Goal: Task Accomplishment & Management: Manage account settings

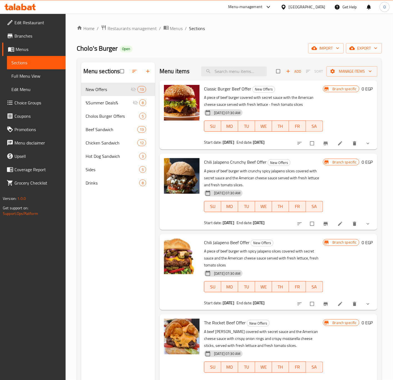
click at [47, 25] on span "Edit Restaurant" at bounding box center [37, 22] width 47 height 7
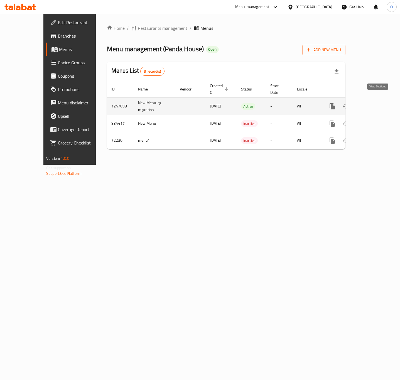
click at [379, 100] on link "enhanced table" at bounding box center [371, 106] width 13 height 13
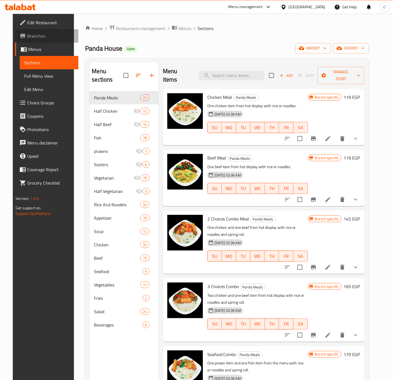
click at [44, 34] on span "Branches" at bounding box center [50, 36] width 47 height 7
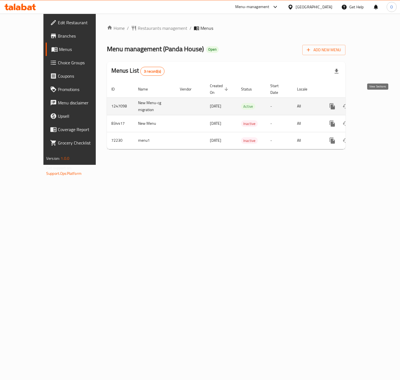
click at [379, 100] on link "enhanced table" at bounding box center [371, 106] width 13 height 13
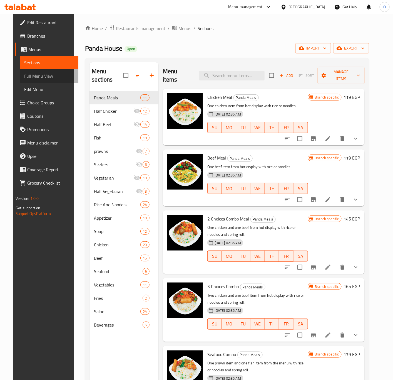
click at [43, 79] on link "Full Menu View" at bounding box center [49, 75] width 59 height 13
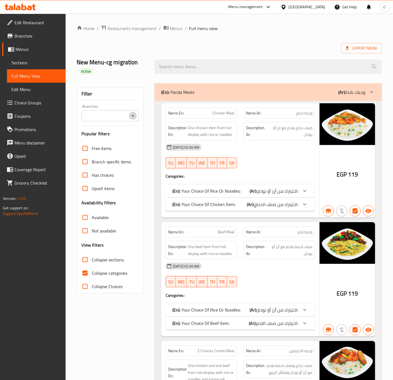
click at [133, 114] on icon "Open" at bounding box center [133, 115] width 7 height 7
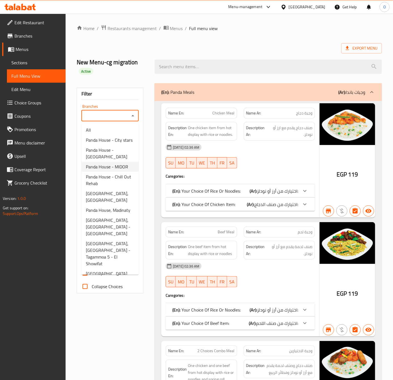
click at [97, 170] on span "Panda House - MIDOR" at bounding box center [107, 166] width 42 height 7
type input "Panda House - MIDOR"
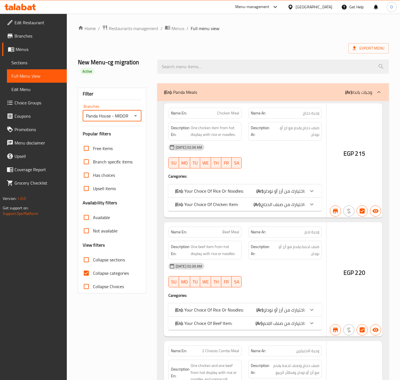
click at [90, 275] on div at bounding box center [200, 190] width 400 height 380
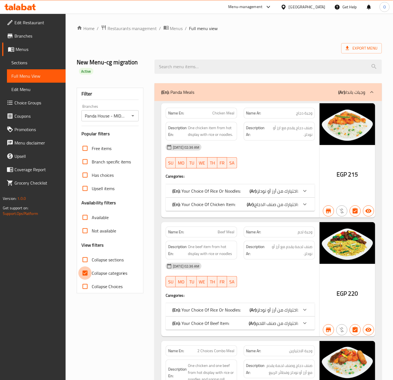
click at [90, 275] on input "Collapse categories" at bounding box center [84, 272] width 13 height 13
checkbox input "false"
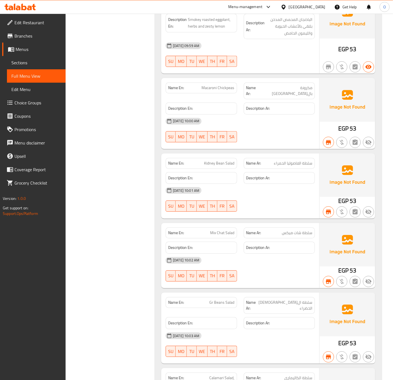
scroll to position [24895, 0]
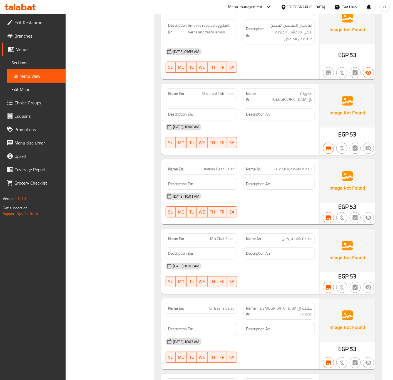
click at [20, 61] on span "Sections" at bounding box center [36, 62] width 50 height 7
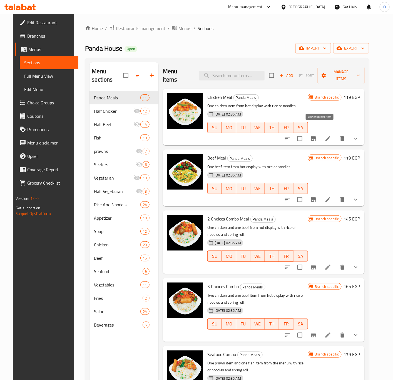
click at [316, 136] on icon "Branch-specific-item" at bounding box center [313, 138] width 5 height 4
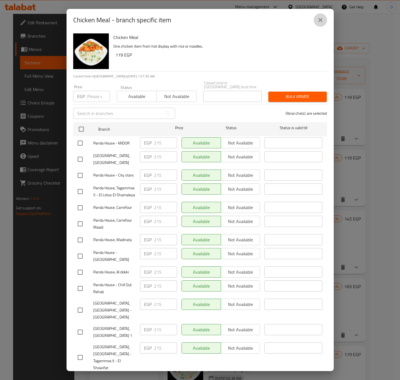
click at [316, 20] on button "close" at bounding box center [319, 19] width 13 height 13
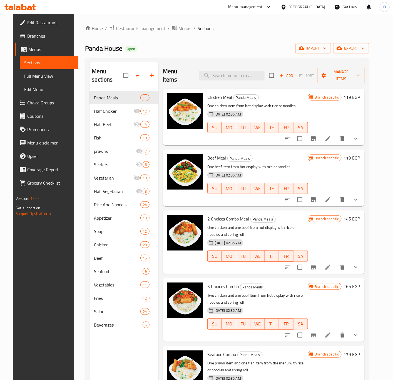
click at [358, 93] on h6 "119 EGP" at bounding box center [352, 97] width 16 height 8
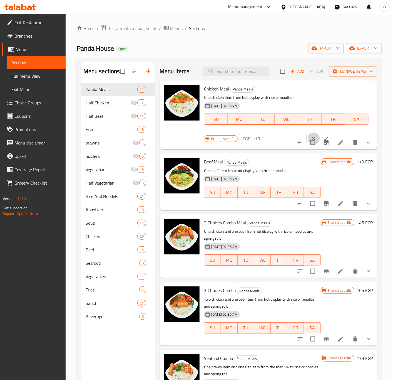
click at [308, 134] on button "clear" at bounding box center [314, 138] width 12 height 12
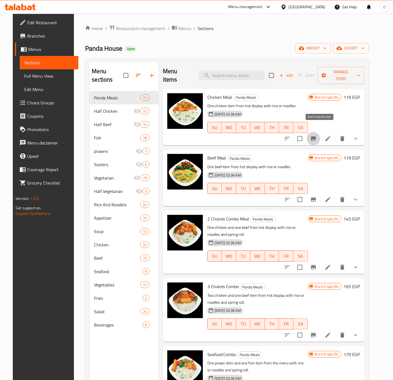
click at [316, 136] on icon "Branch-specific-item" at bounding box center [313, 138] width 5 height 4
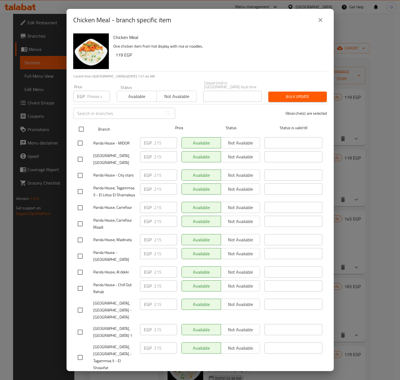
click at [80, 125] on input "checkbox" at bounding box center [81, 129] width 12 height 12
checkbox input "true"
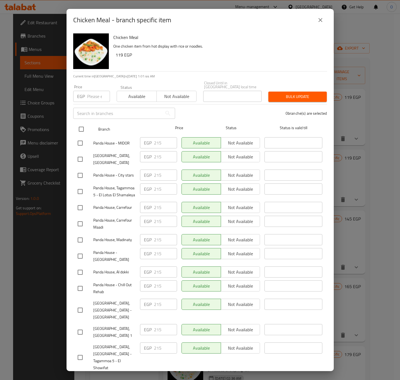
checkbox input "true"
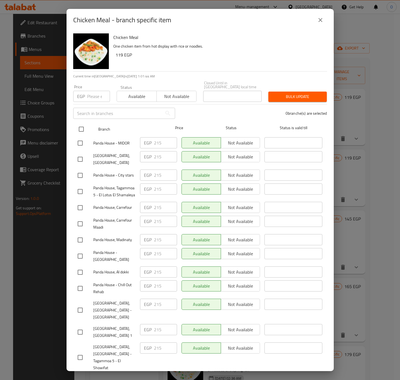
checkbox input "true"
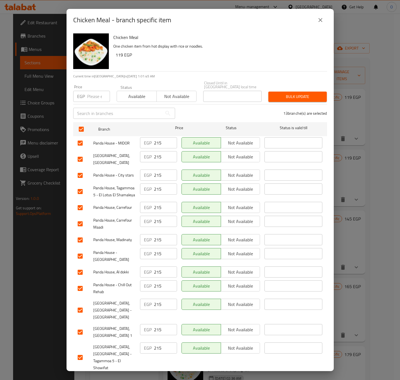
click at [154, 139] on input "215" at bounding box center [165, 142] width 23 height 11
click at [154, 139] on input "225" at bounding box center [165, 142] width 23 height 11
type input "225"
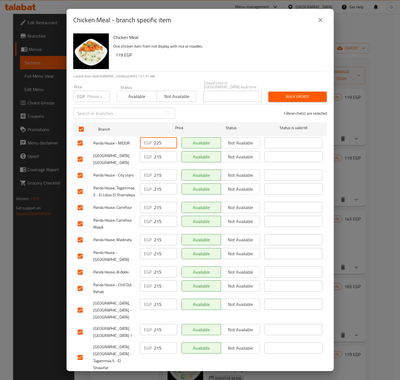
click at [154, 154] on input "215" at bounding box center [165, 156] width 23 height 11
paste input "2"
type input "225"
click at [155, 175] on input "215" at bounding box center [165, 174] width 23 height 11
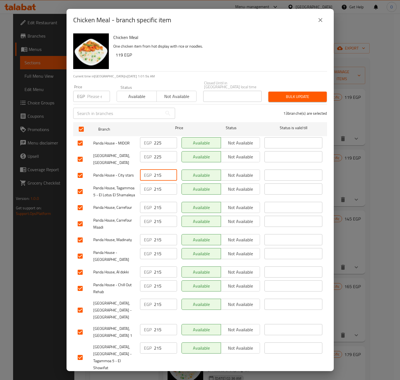
click at [155, 175] on input "215" at bounding box center [165, 174] width 23 height 11
paste input "2"
type input "225"
click at [160, 190] on input "215" at bounding box center [165, 188] width 23 height 11
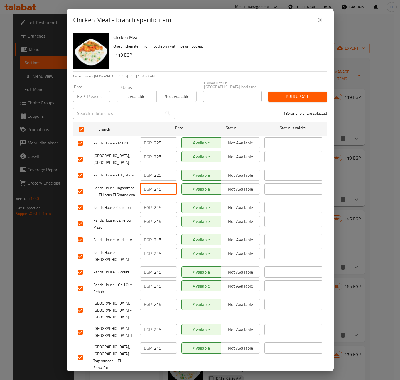
click at [160, 190] on input "215" at bounding box center [165, 188] width 23 height 11
paste input "2"
type input "225"
click at [159, 202] on input "215" at bounding box center [165, 207] width 23 height 11
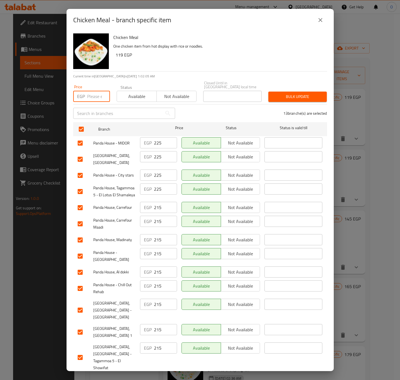
drag, startPoint x: 146, startPoint y: 205, endPoint x: 95, endPoint y: 91, distance: 124.5
paste input "225"
type input "225"
click at [289, 93] on span "Bulk update" at bounding box center [296, 96] width 49 height 7
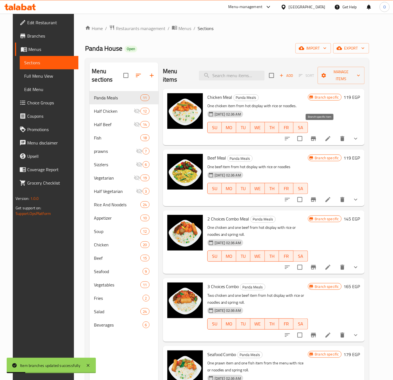
click at [319, 135] on button "Branch-specific-item" at bounding box center [313, 138] width 13 height 13
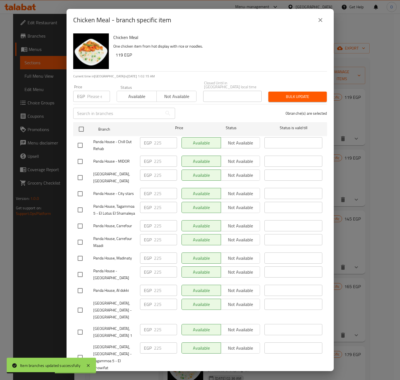
click at [314, 24] on button "close" at bounding box center [319, 19] width 13 height 13
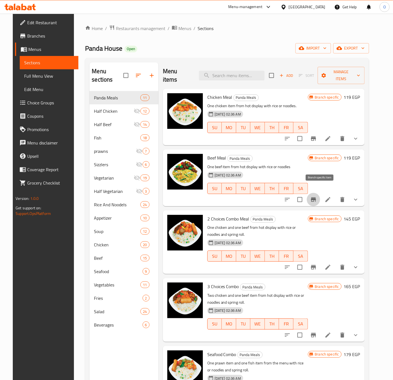
click at [317, 196] on icon "Branch-specific-item" at bounding box center [313, 199] width 7 height 7
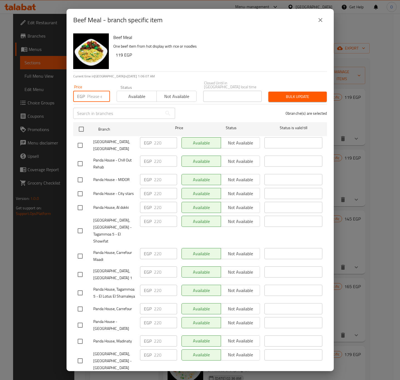
click at [91, 92] on input "number" at bounding box center [98, 96] width 23 height 11
click at [83, 124] on input "checkbox" at bounding box center [81, 129] width 12 height 12
checkbox input "true"
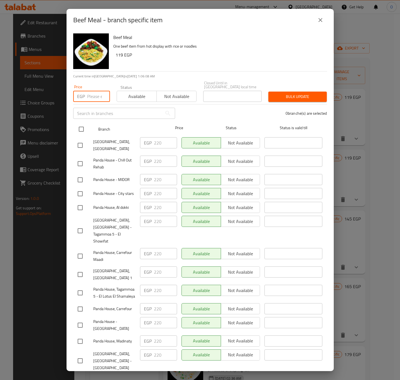
checkbox input "true"
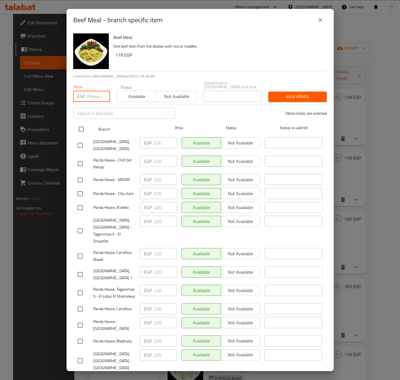
checkbox input "true"
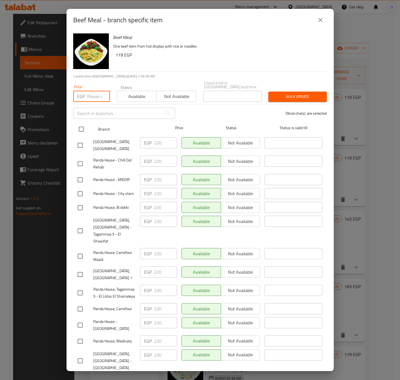
checkbox input "true"
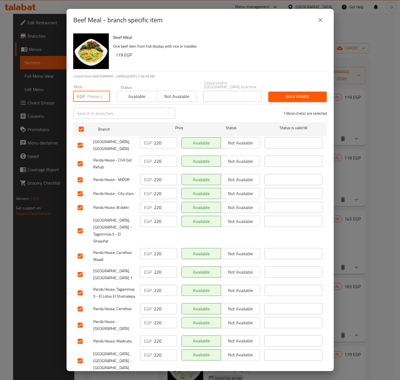
click at [92, 91] on input "number" at bounding box center [98, 96] width 23 height 11
type input "230"
click at [279, 91] on button "Bulk update" at bounding box center [297, 96] width 58 height 10
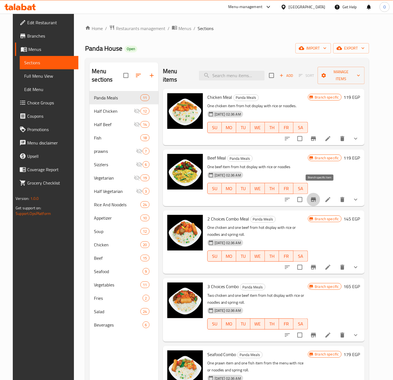
click at [317, 196] on icon "Branch-specific-item" at bounding box center [313, 199] width 7 height 7
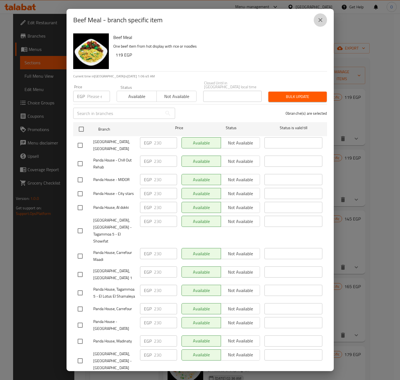
click at [322, 18] on icon "close" at bounding box center [320, 20] width 7 height 7
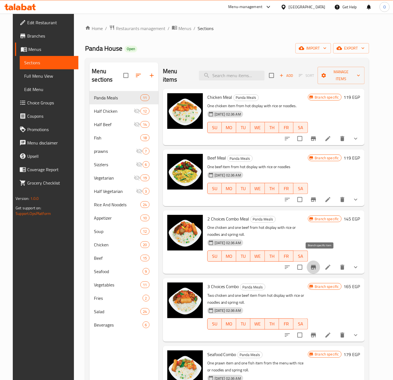
click at [316, 265] on icon "Branch-specific-item" at bounding box center [313, 267] width 5 height 4
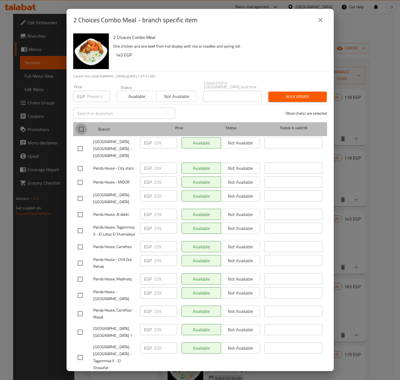
click at [80, 127] on input "checkbox" at bounding box center [81, 129] width 12 height 12
checkbox input "true"
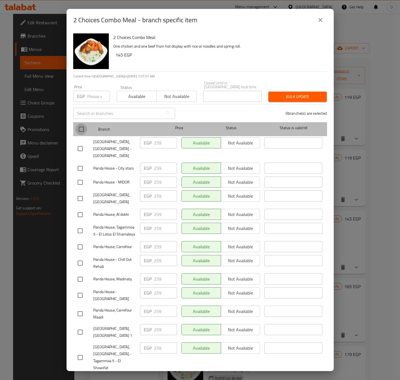
checkbox input "true"
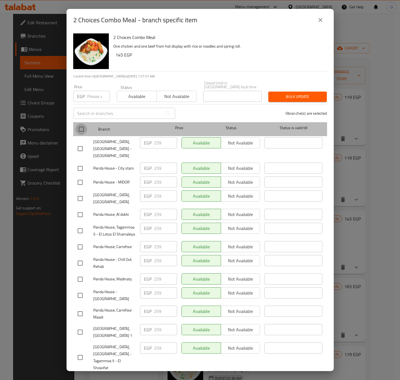
checkbox input "true"
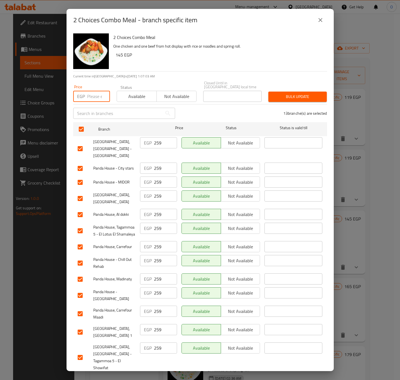
click at [96, 94] on input "number" at bounding box center [98, 96] width 23 height 11
type input "271"
click at [286, 88] on div "Bulk update" at bounding box center [297, 96] width 65 height 17
click at [276, 95] on span "Bulk update" at bounding box center [296, 96] width 49 height 7
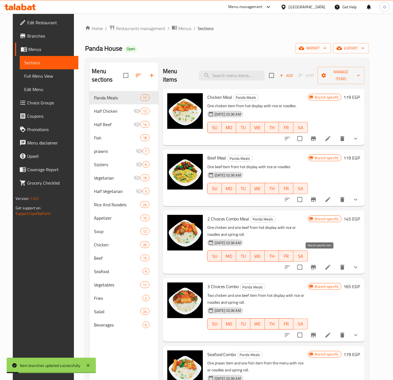
click at [317, 264] on icon "Branch-specific-item" at bounding box center [313, 267] width 7 height 7
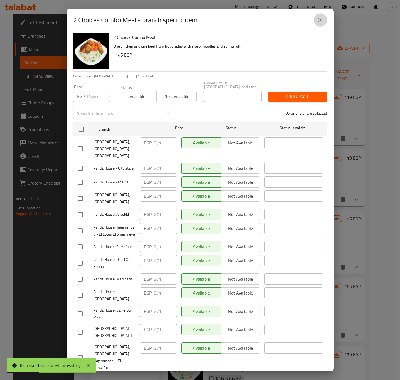
click at [321, 20] on icon "close" at bounding box center [320, 20] width 7 height 7
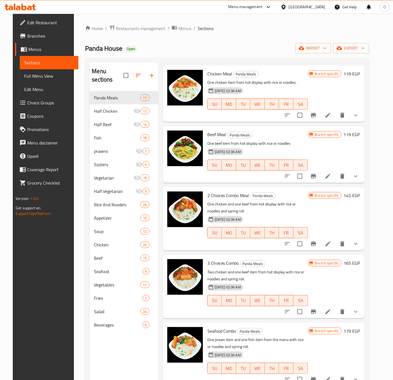
scroll to position [83, 0]
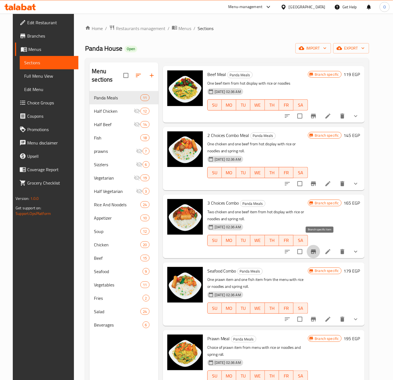
click at [319, 247] on button "Branch-specific-item" at bounding box center [313, 251] width 13 height 13
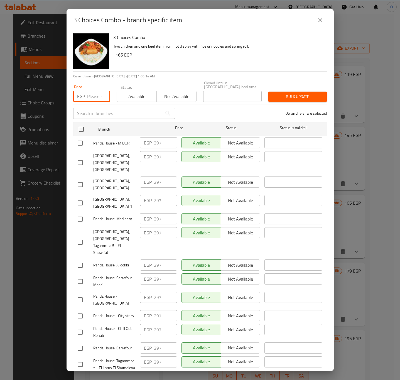
click at [91, 97] on input "number" at bounding box center [98, 96] width 23 height 11
type input "311"
click at [308, 96] on span "Bulk update" at bounding box center [296, 96] width 49 height 7
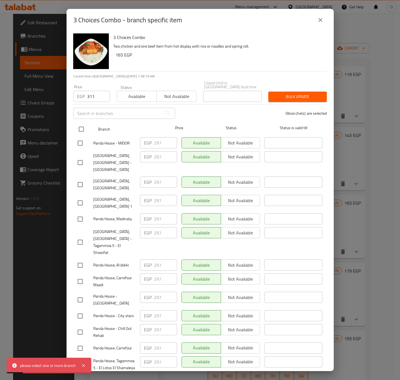
click at [82, 128] on input "checkbox" at bounding box center [81, 129] width 12 height 12
checkbox input "true"
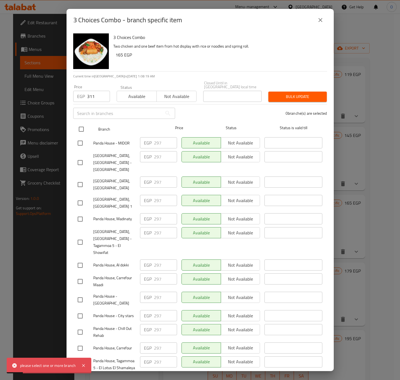
checkbox input "true"
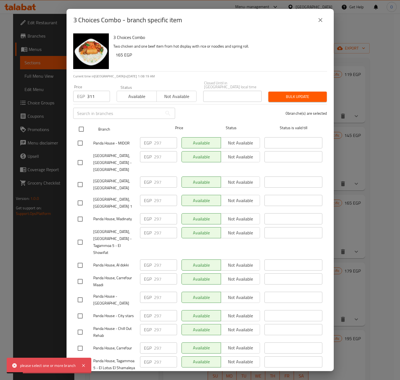
checkbox input "true"
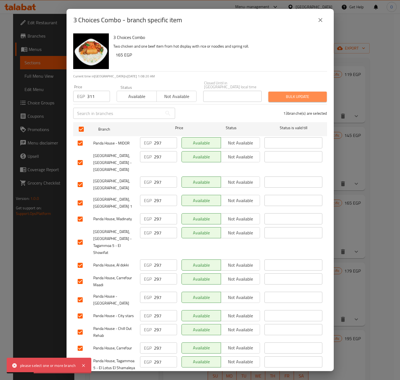
click at [282, 93] on span "Bulk update" at bounding box center [296, 96] width 49 height 7
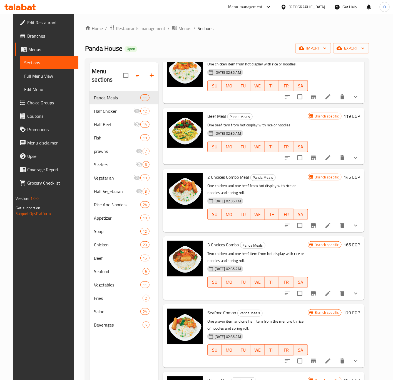
scroll to position [0, 0]
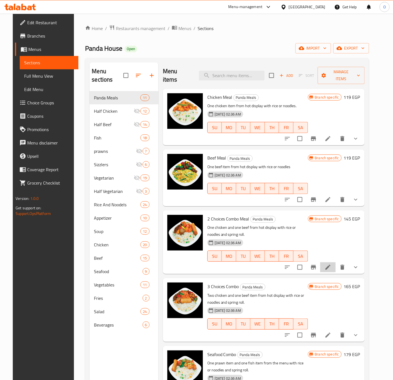
drag, startPoint x: 331, startPoint y: 257, endPoint x: 338, endPoint y: 261, distance: 8.6
drag, startPoint x: 338, startPoint y: 261, endPoint x: 332, endPoint y: 261, distance: 6.1
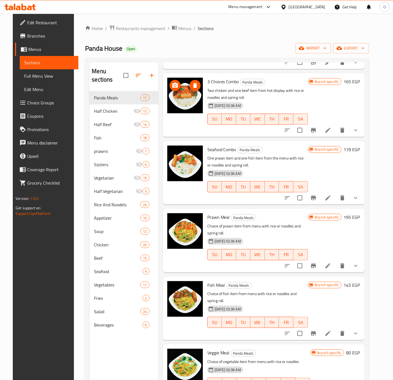
scroll to position [209, 0]
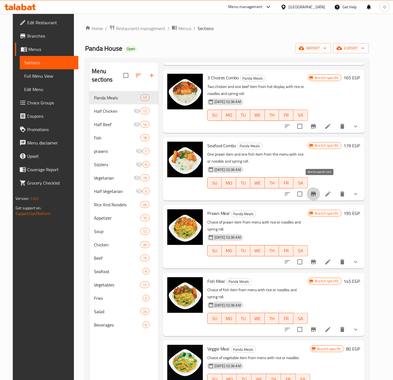
click at [316, 192] on icon "Branch-specific-item" at bounding box center [313, 194] width 5 height 4
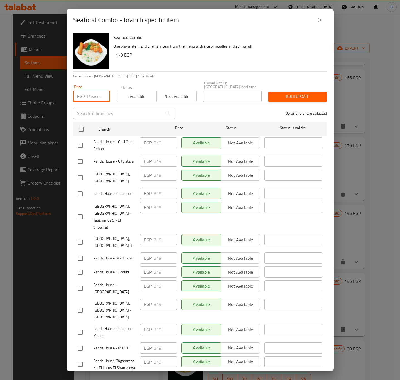
click at [90, 94] on input "number" at bounding box center [98, 96] width 23 height 11
type input "334"
click at [80, 128] on input "checkbox" at bounding box center [81, 129] width 12 height 12
checkbox input "true"
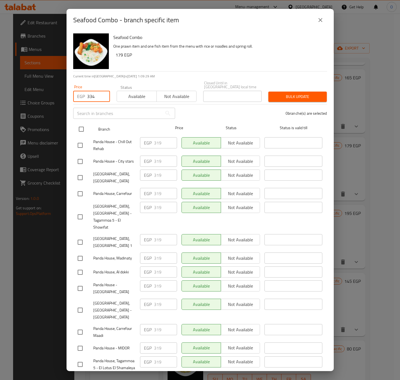
checkbox input "true"
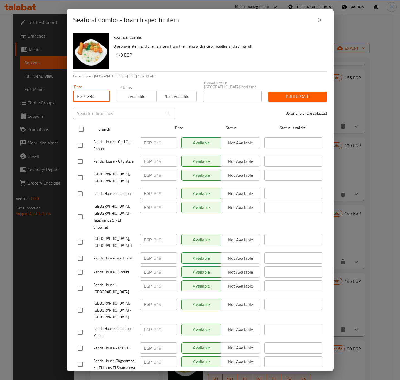
checkbox input "true"
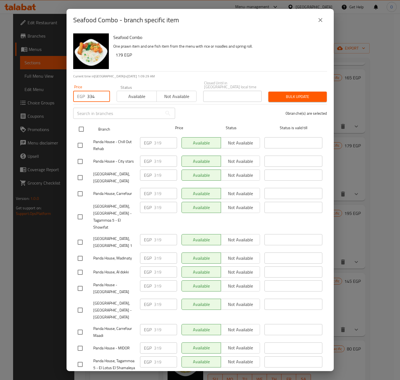
checkbox input "true"
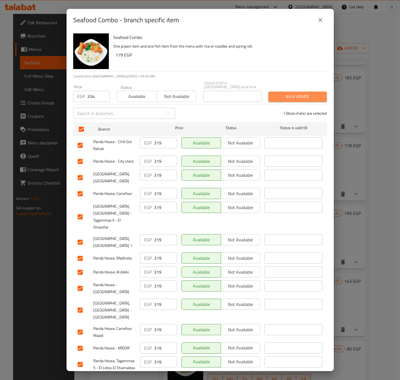
click at [289, 95] on span "Bulk update" at bounding box center [296, 96] width 49 height 7
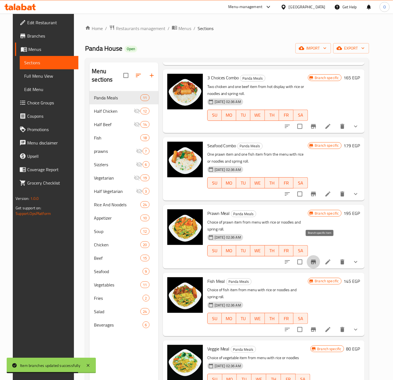
click at [315, 255] on button "Branch-specific-item" at bounding box center [313, 261] width 13 height 13
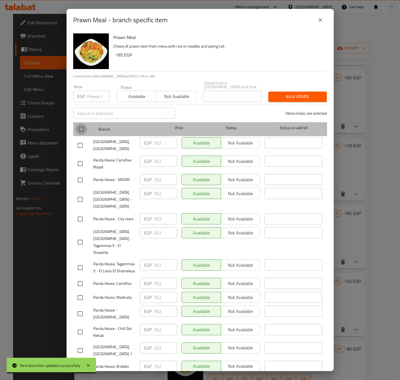
click at [82, 126] on input "checkbox" at bounding box center [81, 129] width 12 height 12
checkbox input "true"
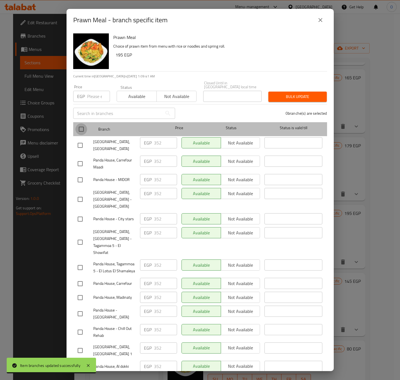
checkbox input "true"
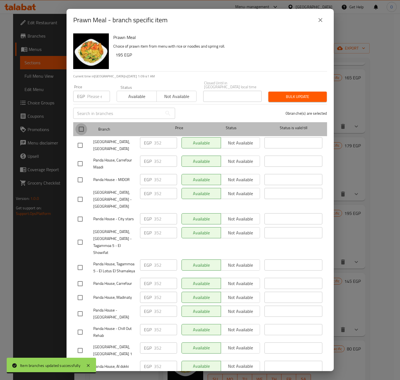
checkbox input "true"
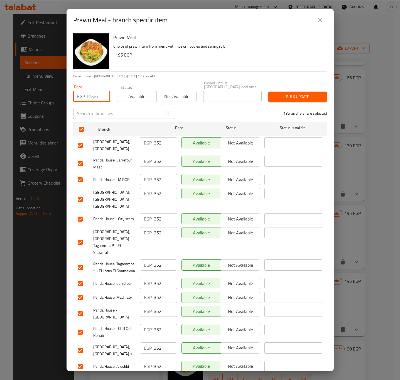
click at [97, 95] on input "number" at bounding box center [98, 96] width 23 height 11
type input "368"
click at [280, 97] on button "Bulk update" at bounding box center [297, 96] width 58 height 10
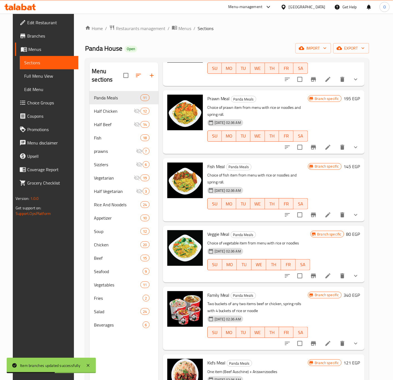
scroll to position [330, 0]
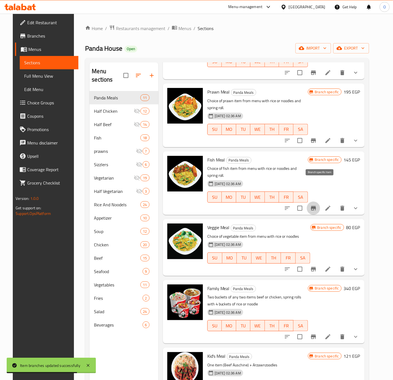
click at [317, 205] on icon "Branch-specific-item" at bounding box center [313, 208] width 7 height 7
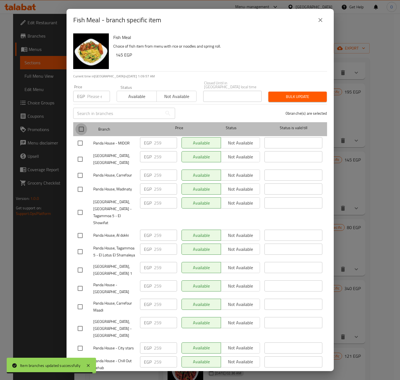
click at [80, 127] on input "checkbox" at bounding box center [81, 129] width 12 height 12
checkbox input "true"
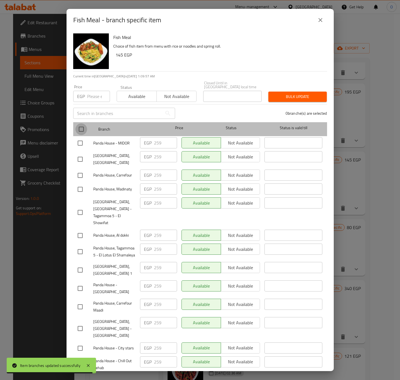
checkbox input "true"
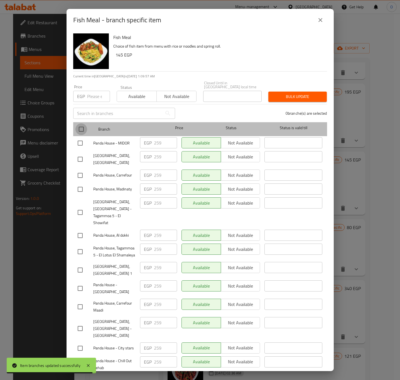
checkbox input "true"
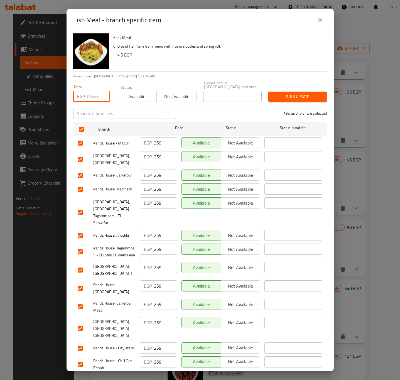
click at [90, 91] on input "number" at bounding box center [98, 96] width 23 height 11
type input "271"
click at [295, 95] on span "Bulk update" at bounding box center [296, 96] width 49 height 7
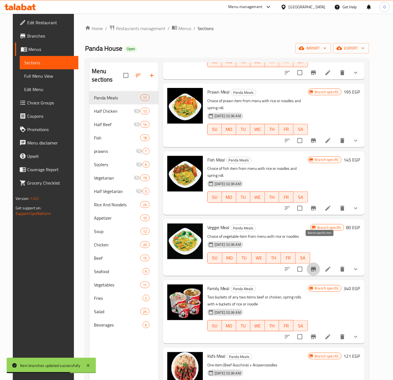
click at [320, 262] on button "Branch-specific-item" at bounding box center [313, 268] width 13 height 13
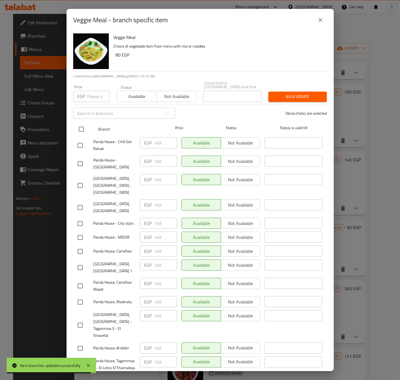
click at [80, 128] on input "checkbox" at bounding box center [81, 129] width 12 height 12
checkbox input "true"
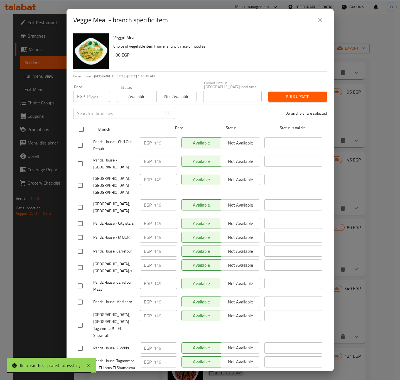
checkbox input "true"
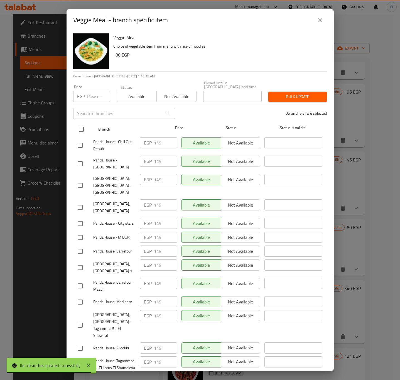
checkbox input "true"
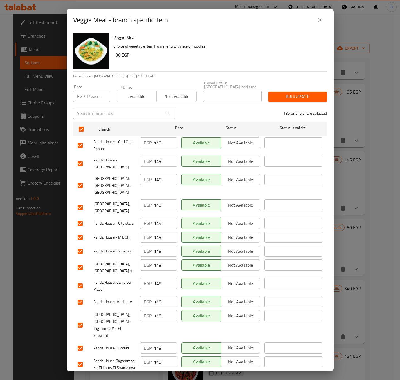
click at [90, 100] on div "Price EGP Price" at bounding box center [91, 93] width 43 height 24
click at [96, 95] on input "number" at bounding box center [98, 96] width 23 height 11
type input "156"
click at [133, 375] on button "Save" at bounding box center [200, 380] width 254 height 10
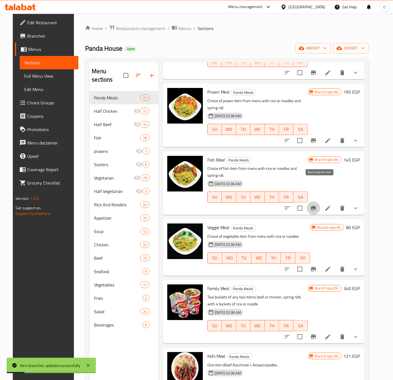
click at [317, 205] on icon "Branch-specific-item" at bounding box center [313, 208] width 7 height 7
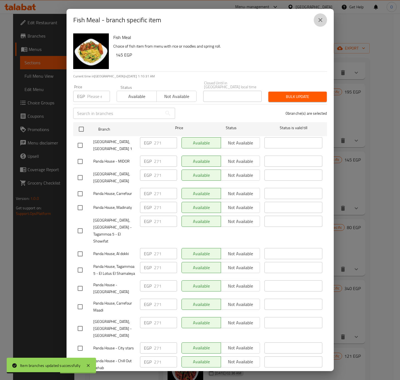
click at [318, 25] on button "close" at bounding box center [319, 19] width 13 height 13
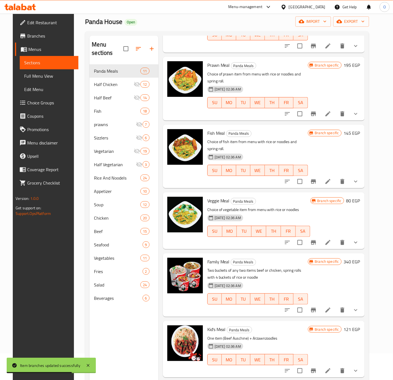
scroll to position [42, 0]
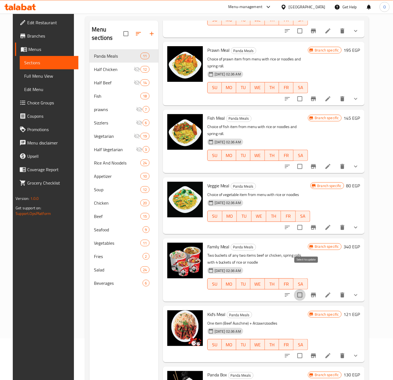
click at [301, 289] on input "checkbox" at bounding box center [300, 295] width 12 height 12
checkbox input "true"
click at [316, 288] on button "Branch-specific-item" at bounding box center [313, 294] width 13 height 13
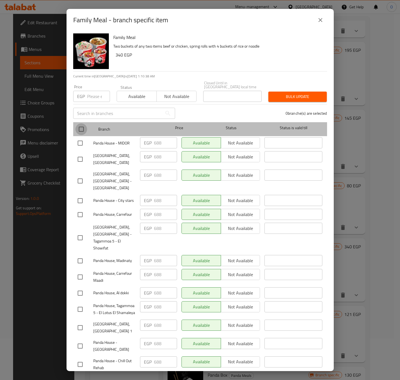
click at [84, 126] on input "checkbox" at bounding box center [81, 129] width 12 height 12
checkbox input "true"
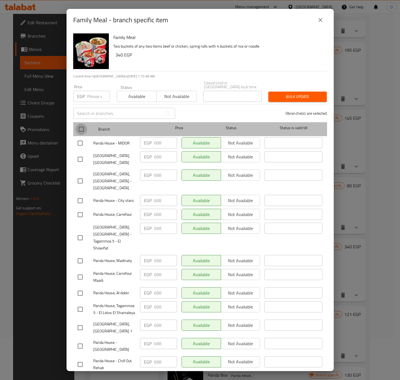
checkbox input "true"
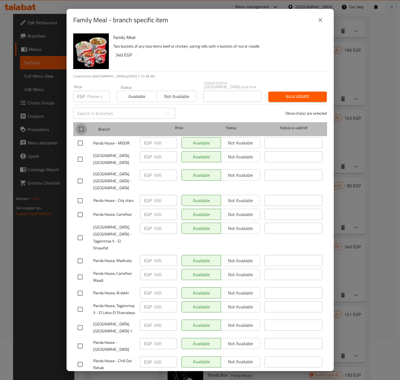
checkbox input "true"
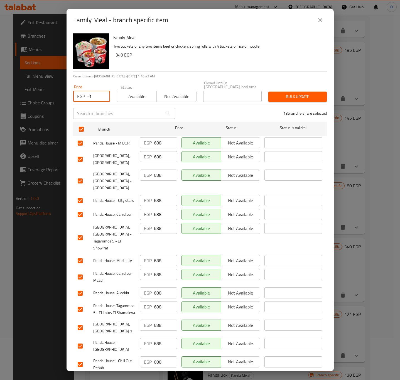
drag, startPoint x: 102, startPoint y: 96, endPoint x: 94, endPoint y: 94, distance: 7.9
click at [101, 96] on input "-1" at bounding box center [98, 96] width 23 height 11
click at [94, 93] on input "-1" at bounding box center [98, 96] width 23 height 11
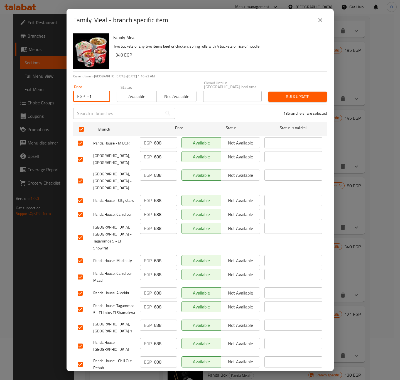
click at [94, 93] on input "-1" at bounding box center [98, 96] width 23 height 11
type input "719"
click at [290, 97] on button "Bulk update" at bounding box center [297, 96] width 58 height 10
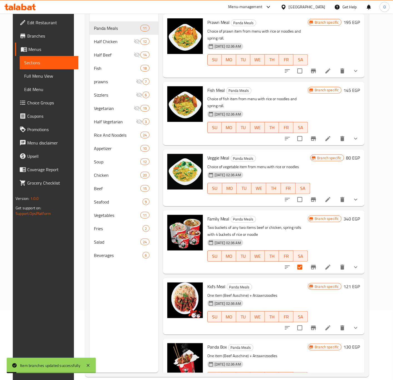
scroll to position [78, 0]
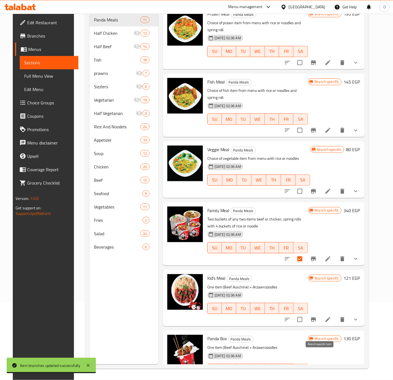
click at [316, 373] on button "Branch-specific-item" at bounding box center [313, 379] width 13 height 13
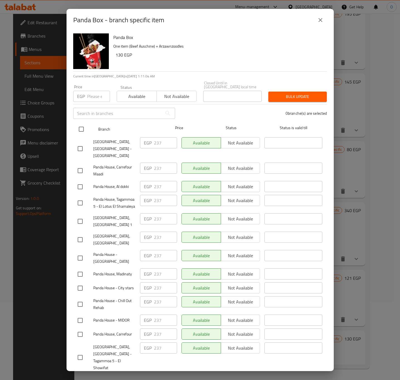
click at [77, 123] on input "checkbox" at bounding box center [81, 129] width 12 height 12
checkbox input "true"
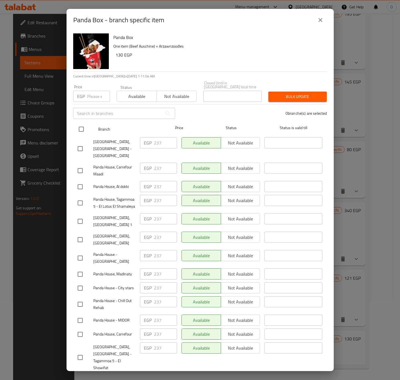
checkbox input "true"
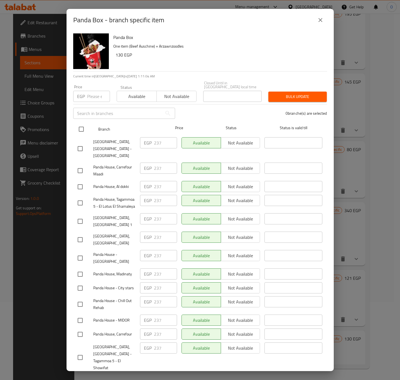
checkbox input "true"
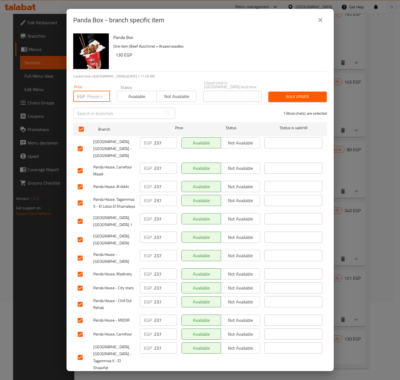
click at [88, 92] on input "number" at bounding box center [98, 96] width 23 height 11
type input "248"
click at [299, 95] on span "Bulk update" at bounding box center [296, 96] width 49 height 7
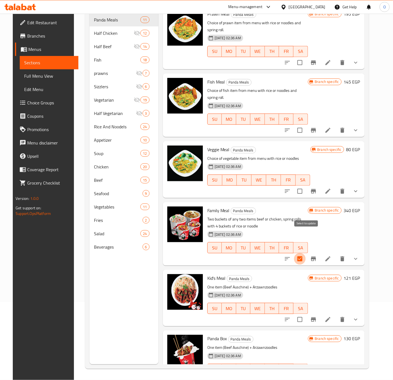
click at [305, 253] on input "checkbox" at bounding box center [300, 259] width 12 height 12
checkbox input "false"
click at [306, 313] on input "checkbox" at bounding box center [300, 319] width 12 height 12
checkbox input "true"
click at [317, 316] on icon "Branch-specific-item" at bounding box center [313, 319] width 7 height 7
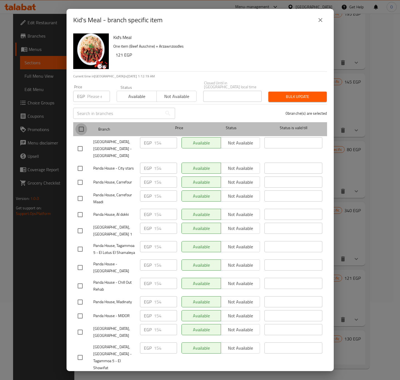
click at [83, 127] on input "checkbox" at bounding box center [81, 129] width 12 height 12
checkbox input "true"
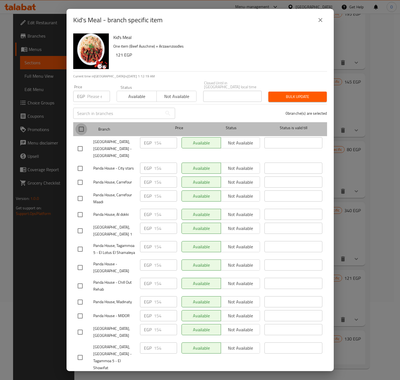
checkbox input "true"
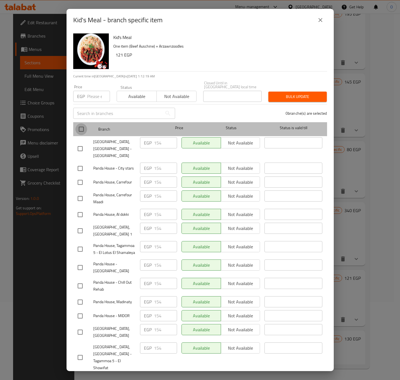
checkbox input "true"
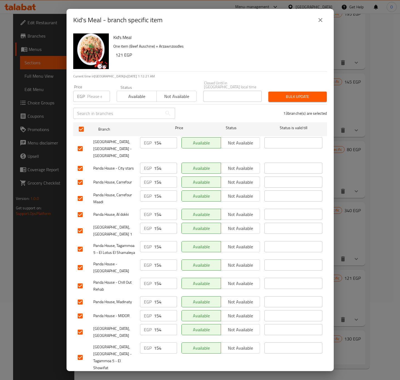
click at [178, 87] on div "Available Not available" at bounding box center [157, 93] width 80 height 17
click at [171, 86] on div "Available Not available" at bounding box center [157, 93] width 80 height 17
click at [169, 92] on span "Not available" at bounding box center [176, 96] width 35 height 8
click at [294, 99] on div "Bulk update" at bounding box center [297, 96] width 65 height 17
click at [294, 98] on button "Bulk update" at bounding box center [297, 96] width 58 height 10
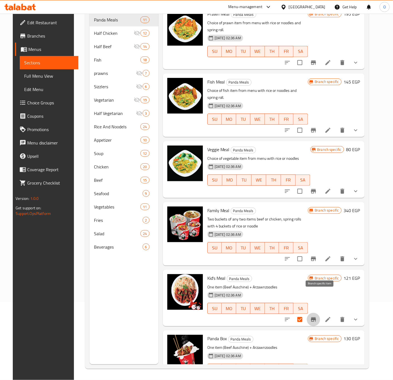
click at [316, 317] on icon "Branch-specific-item" at bounding box center [313, 319] width 5 height 4
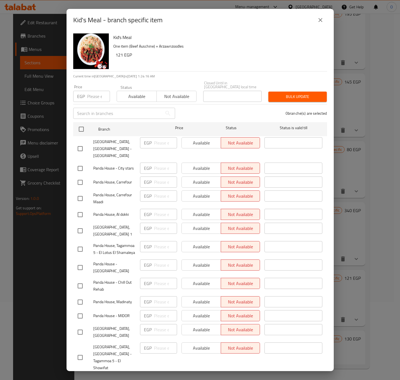
click at [322, 21] on icon "close" at bounding box center [320, 20] width 7 height 7
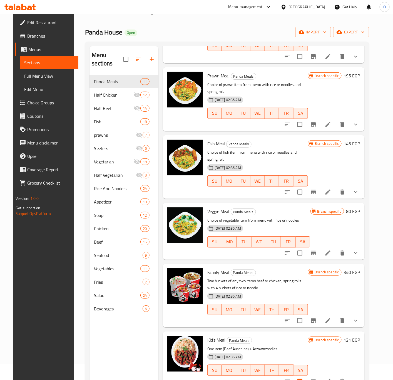
scroll to position [0, 0]
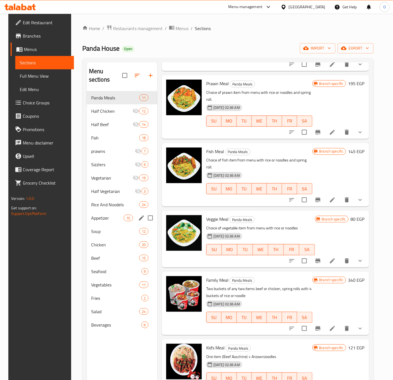
click at [110, 211] on div "Appetizer 10" at bounding box center [122, 217] width 71 height 13
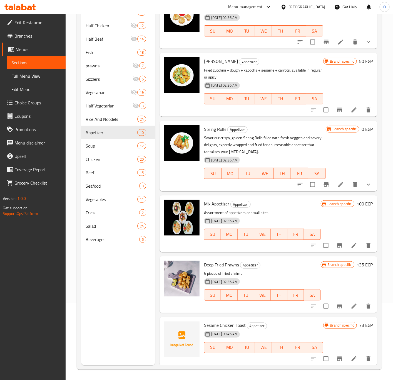
scroll to position [78, 0]
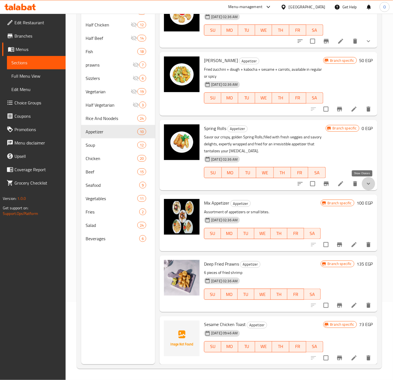
click at [365, 182] on icon "show more" at bounding box center [368, 183] width 7 height 7
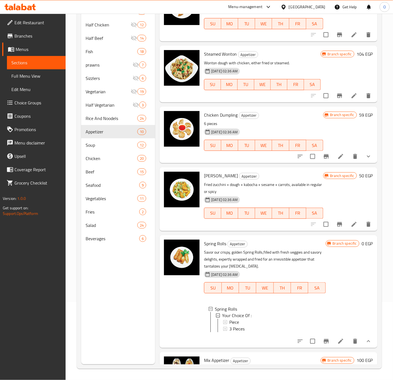
scroll to position [143, 0]
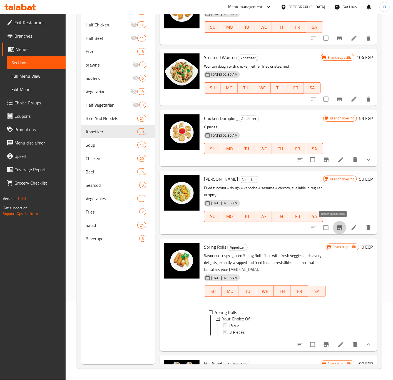
click at [337, 226] on icon "Branch-specific-item" at bounding box center [339, 227] width 5 height 4
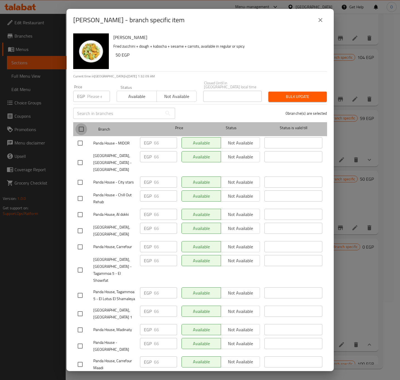
click at [79, 124] on input "checkbox" at bounding box center [81, 129] width 12 height 12
checkbox input "true"
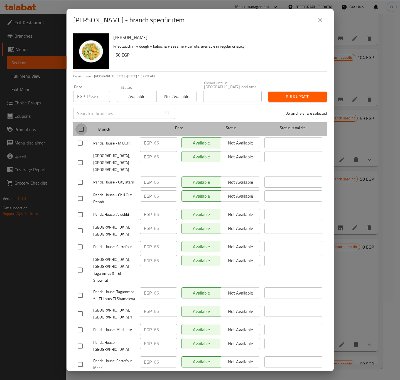
checkbox input "true"
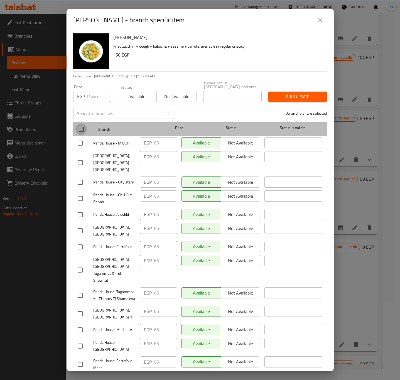
checkbox input "true"
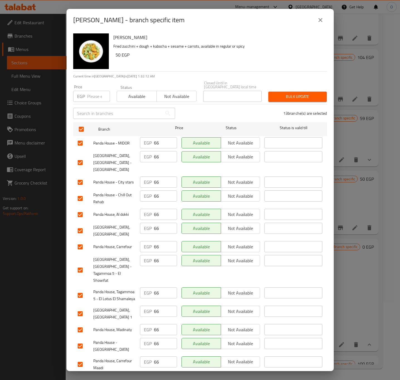
click at [101, 92] on input "number" at bounding box center [98, 96] width 23 height 11
type input "69"
click at [279, 93] on span "Bulk update" at bounding box center [296, 96] width 49 height 7
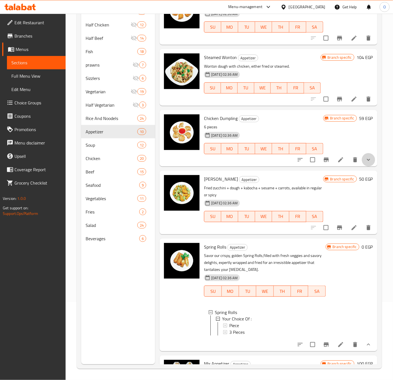
click at [362, 160] on button "show more" at bounding box center [368, 159] width 13 height 13
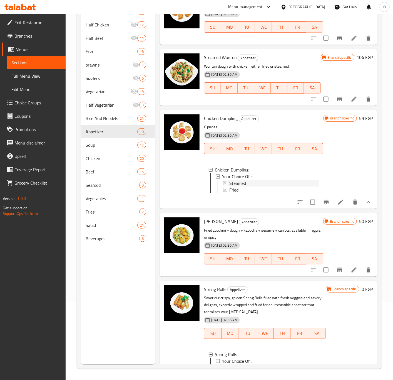
click at [241, 184] on span "Steamed" at bounding box center [237, 183] width 17 height 7
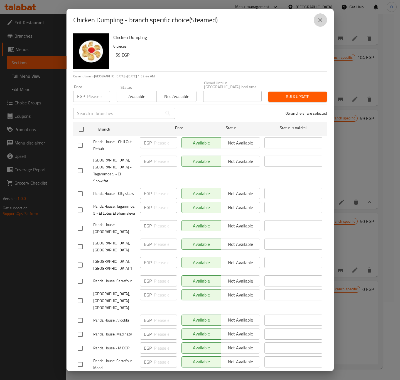
click at [325, 20] on button "close" at bounding box center [319, 19] width 13 height 13
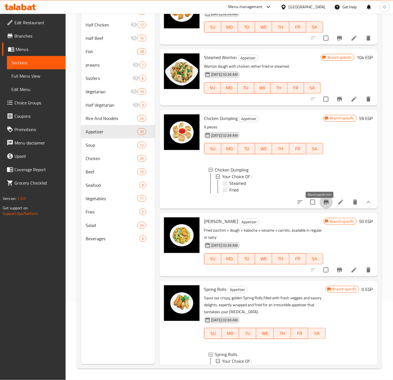
click at [322, 203] on button "Branch-specific-item" at bounding box center [326, 201] width 13 height 13
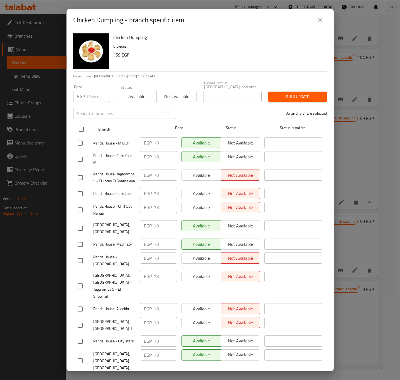
click at [84, 125] on input "checkbox" at bounding box center [81, 129] width 12 height 12
checkbox input "true"
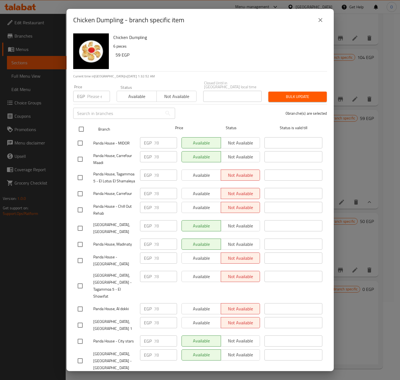
checkbox input "true"
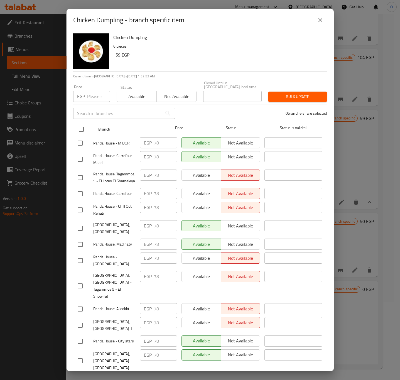
checkbox input "true"
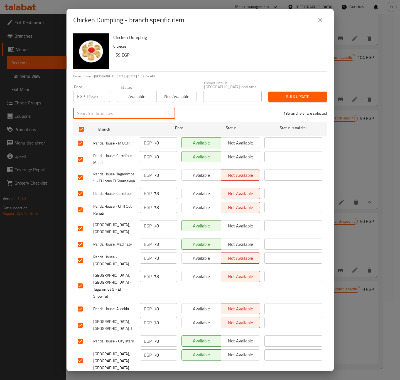
click at [114, 115] on input "text" at bounding box center [117, 113] width 89 height 11
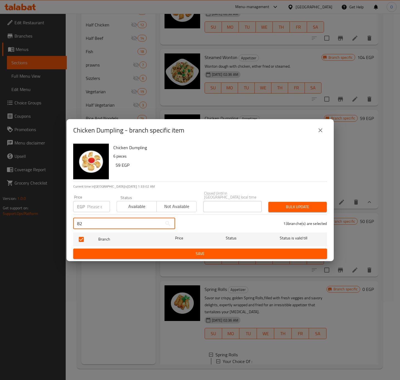
click at [324, 134] on button "close" at bounding box center [319, 129] width 13 height 13
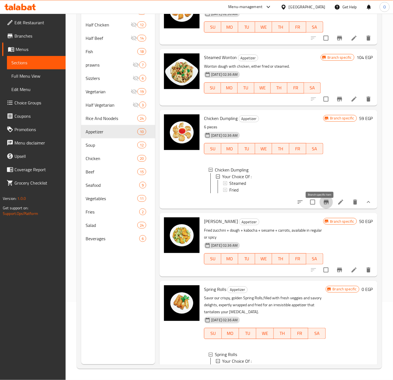
click at [325, 209] on button "Branch-specific-item" at bounding box center [326, 201] width 13 height 13
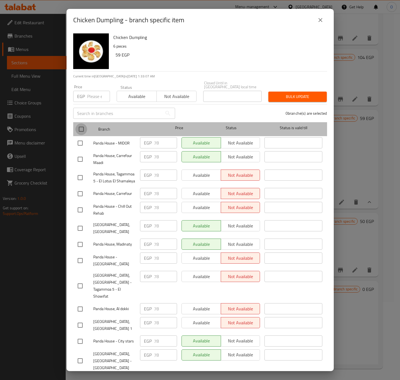
click at [82, 125] on input "checkbox" at bounding box center [81, 129] width 12 height 12
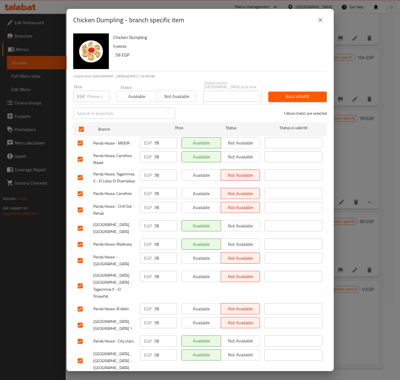
click at [93, 91] on input "number" at bounding box center [98, 96] width 23 height 11
click at [131, 92] on span "Available" at bounding box center [136, 96] width 35 height 8
click at [287, 88] on div "Bulk update" at bounding box center [297, 96] width 65 height 17
click at [287, 93] on span "Bulk update" at bounding box center [296, 96] width 49 height 7
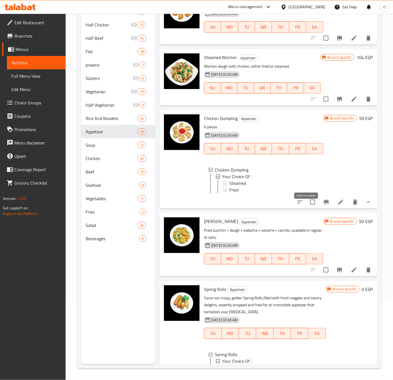
click at [307, 208] on input "checkbox" at bounding box center [313, 202] width 12 height 12
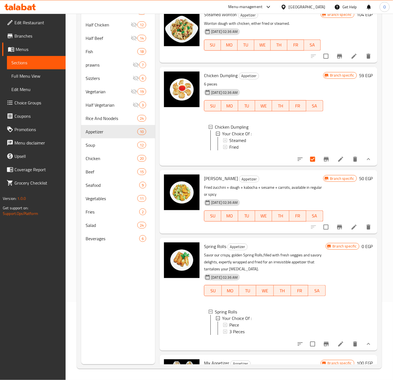
scroll to position [226, 0]
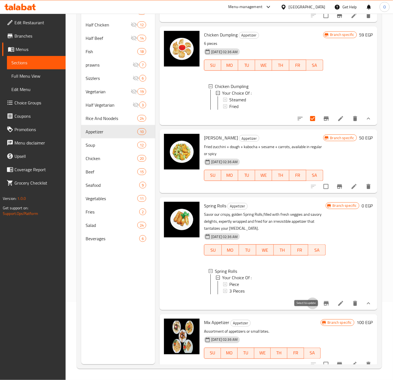
click at [309, 309] on input "checkbox" at bounding box center [313, 303] width 12 height 12
click at [365, 306] on icon "show more" at bounding box center [368, 303] width 7 height 7
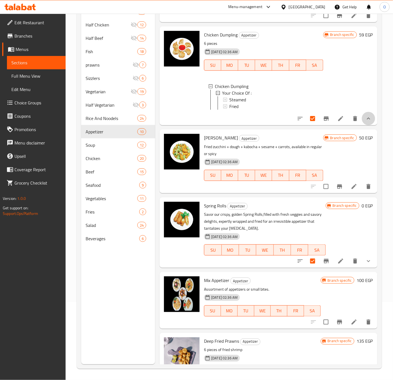
click at [368, 125] on button "show more" at bounding box center [368, 118] width 13 height 13
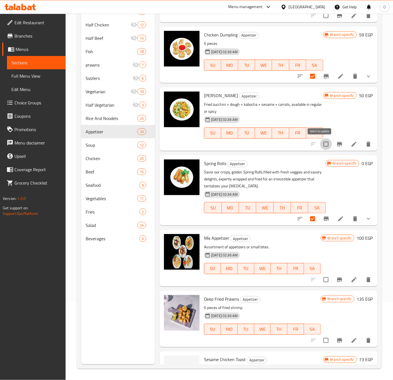
click at [320, 141] on input "checkbox" at bounding box center [326, 144] width 12 height 12
click at [307, 220] on input "checkbox" at bounding box center [313, 219] width 12 height 12
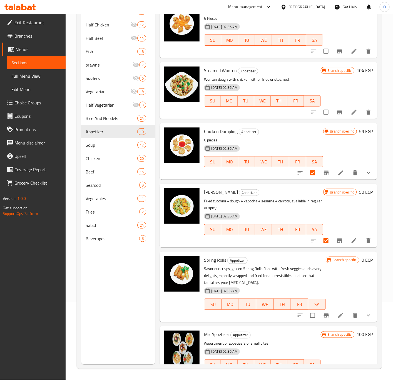
scroll to position [94, 0]
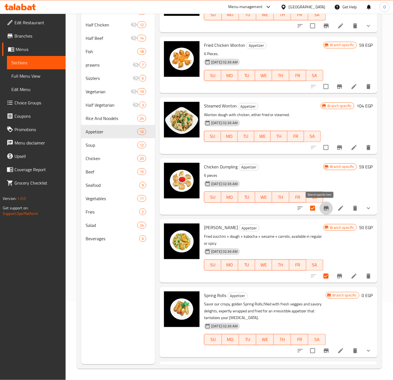
click at [323, 205] on icon "Branch-specific-item" at bounding box center [326, 208] width 7 height 7
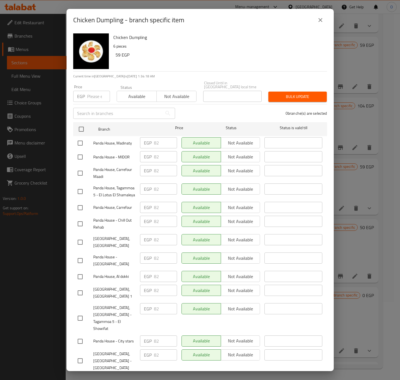
click at [322, 18] on icon "close" at bounding box center [320, 20] width 7 height 7
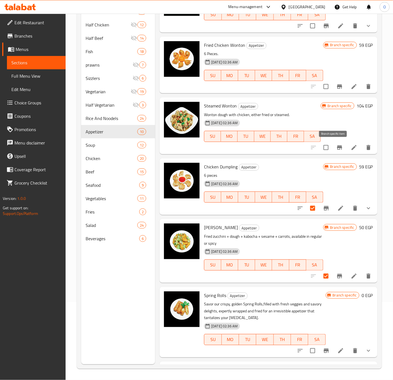
click at [336, 147] on icon "Branch-specific-item" at bounding box center [339, 147] width 7 height 7
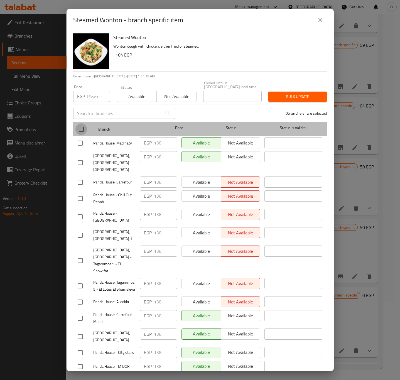
click at [83, 127] on input "checkbox" at bounding box center [81, 129] width 12 height 12
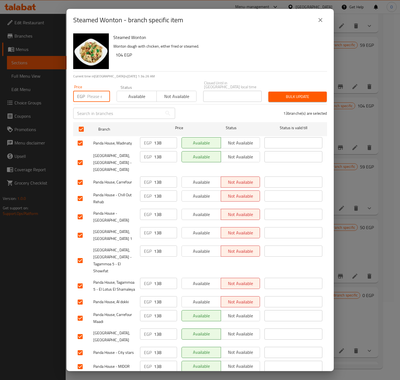
click at [98, 97] on input "number" at bounding box center [98, 96] width 23 height 11
click at [276, 98] on button "Bulk update" at bounding box center [297, 96] width 58 height 10
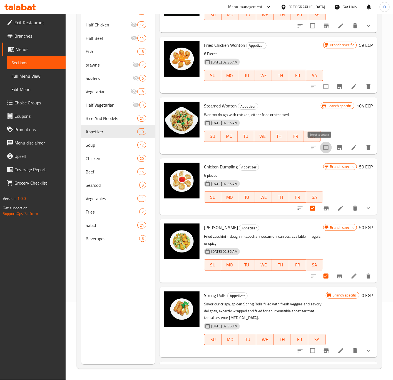
click at [324, 147] on input "checkbox" at bounding box center [326, 148] width 12 height 12
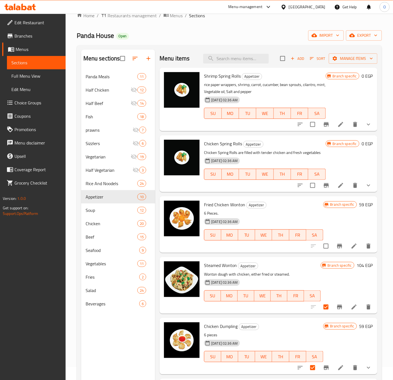
scroll to position [0, 0]
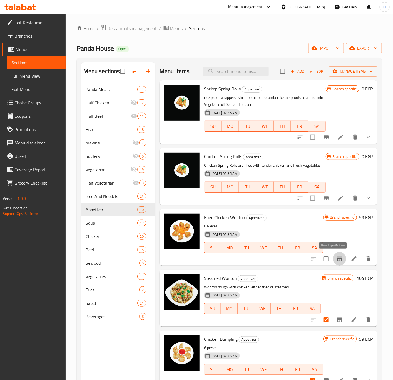
click at [336, 261] on icon "Branch-specific-item" at bounding box center [339, 258] width 7 height 7
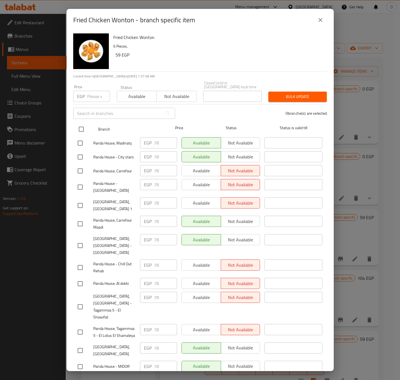
click at [78, 127] on input "checkbox" at bounding box center [81, 129] width 12 height 12
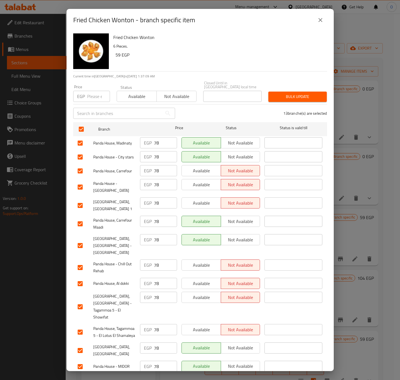
click at [95, 93] on input "number" at bounding box center [98, 96] width 23 height 11
click at [296, 97] on button "Bulk update" at bounding box center [297, 96] width 58 height 10
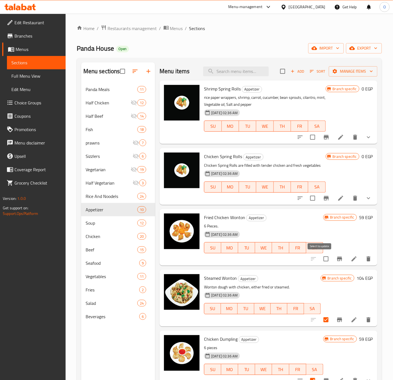
click at [320, 260] on input "checkbox" at bounding box center [326, 259] width 12 height 12
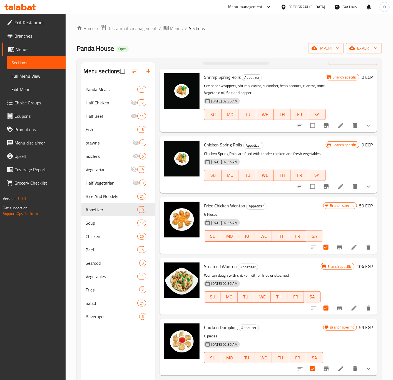
scroll to position [11, 0]
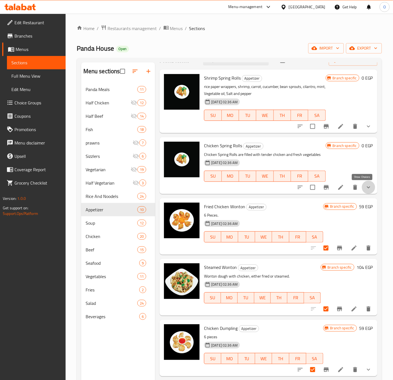
click at [365, 186] on icon "show more" at bounding box center [368, 187] width 7 height 7
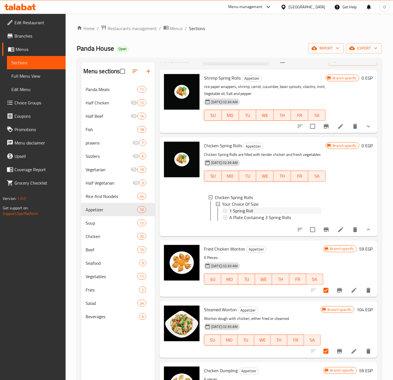
click at [271, 211] on div "1 Spring Roll" at bounding box center [275, 210] width 92 height 7
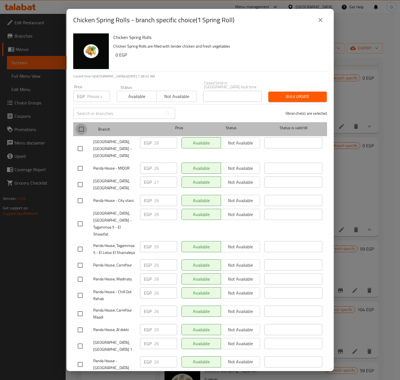
click at [82, 126] on input "checkbox" at bounding box center [81, 129] width 12 height 12
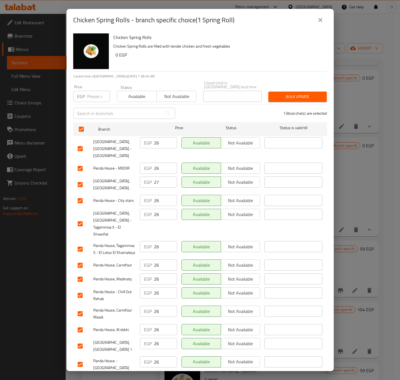
click at [95, 99] on div "Price EGP Price" at bounding box center [91, 93] width 43 height 24
click at [95, 91] on input "number" at bounding box center [98, 96] width 23 height 11
drag, startPoint x: 275, startPoint y: 89, endPoint x: 108, endPoint y: 97, distance: 166.5
click at [121, 95] on div "Price EGP 23 Price Status Available Not available Closed Until in Egypt local t…" at bounding box center [200, 92] width 260 height 28
click at [99, 94] on input "23" at bounding box center [98, 96] width 23 height 11
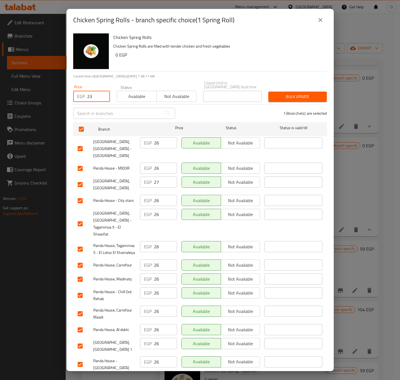
click at [99, 94] on input "23" at bounding box center [98, 96] width 23 height 11
click at [314, 96] on span "Bulk update" at bounding box center [296, 96] width 49 height 7
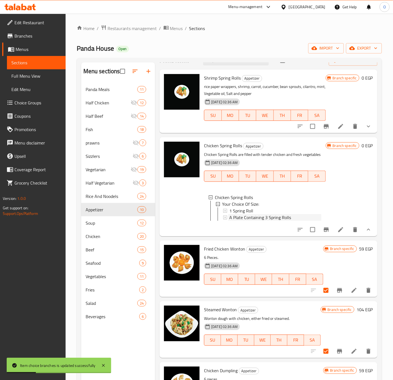
click at [246, 219] on span "A Plate Containing 3 Spring Rolls" at bounding box center [260, 217] width 62 height 7
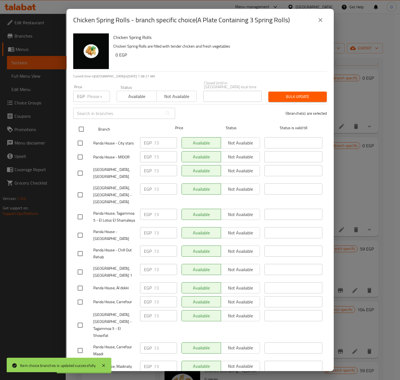
click at [78, 125] on input "checkbox" at bounding box center [81, 129] width 12 height 12
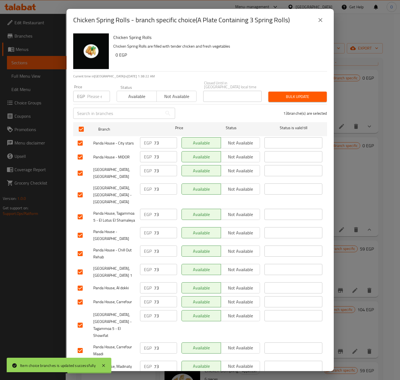
click at [92, 94] on input "number" at bounding box center [98, 96] width 23 height 11
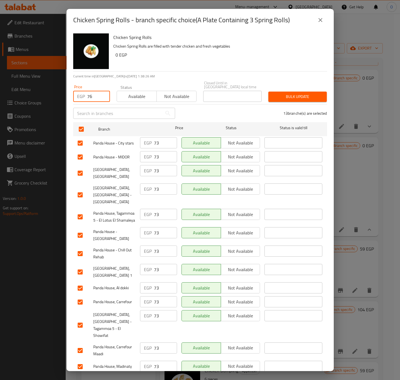
click at [290, 91] on button "Bulk update" at bounding box center [297, 96] width 58 height 10
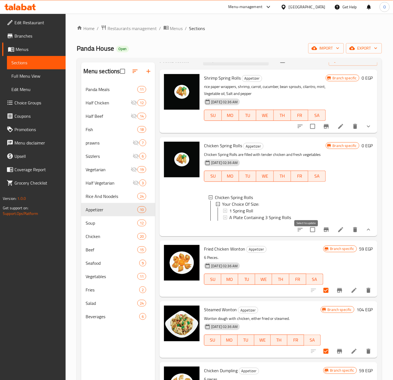
click at [307, 235] on input "checkbox" at bounding box center [313, 230] width 12 height 12
click at [365, 236] on button "show more" at bounding box center [368, 229] width 13 height 13
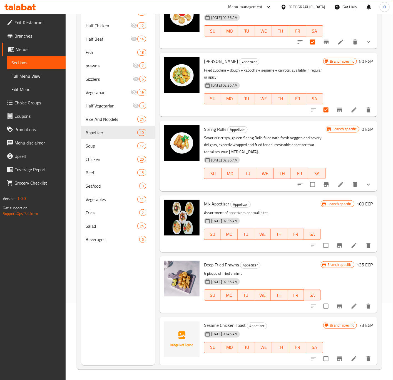
scroll to position [78, 0]
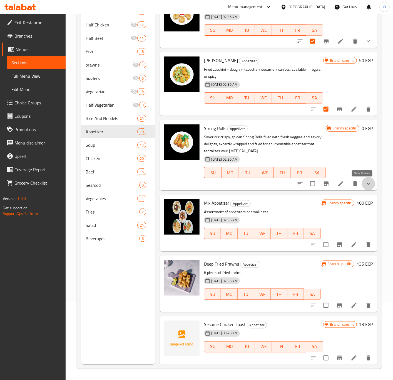
click at [365, 184] on icon "show more" at bounding box center [368, 183] width 7 height 7
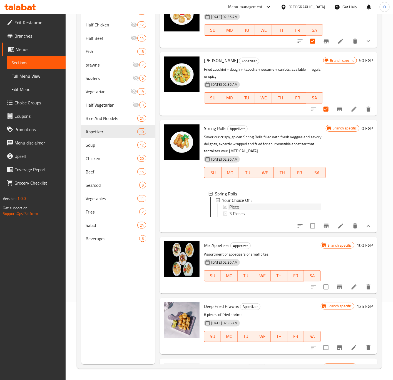
click at [241, 206] on div "Piece" at bounding box center [275, 207] width 92 height 7
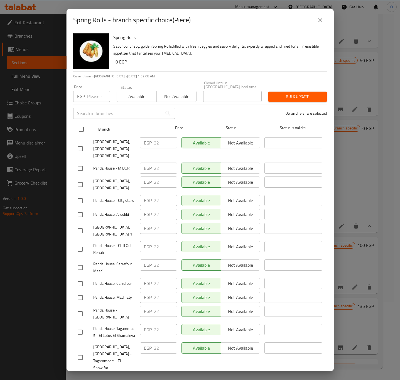
click at [81, 123] on input "checkbox" at bounding box center [81, 129] width 12 height 12
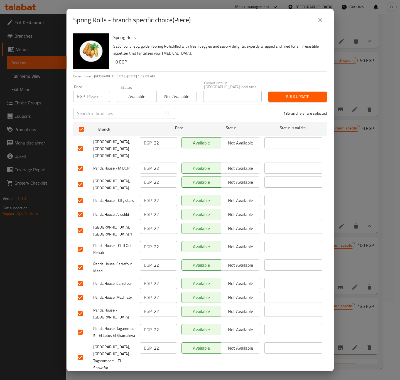
click at [92, 95] on input "number" at bounding box center [98, 96] width 23 height 11
click at [276, 93] on span "Bulk update" at bounding box center [296, 96] width 49 height 7
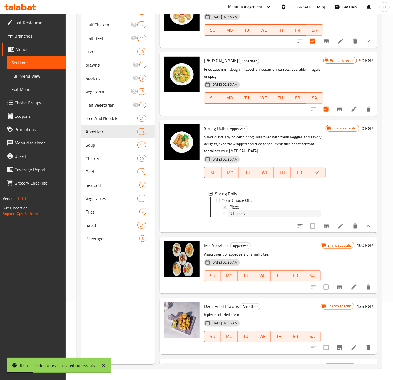
click at [237, 215] on span "3 Pieces" at bounding box center [236, 213] width 15 height 7
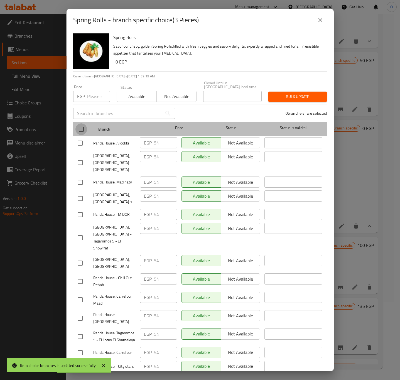
click at [79, 123] on input "checkbox" at bounding box center [81, 129] width 12 height 12
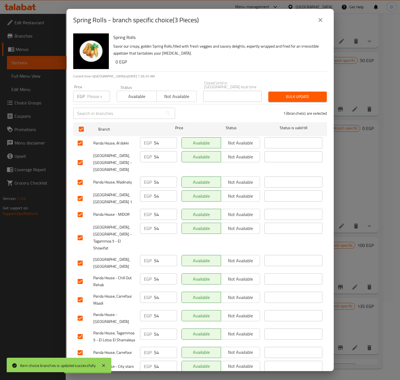
click at [93, 91] on input "number" at bounding box center [98, 96] width 23 height 11
click at [306, 96] on span "Bulk update" at bounding box center [296, 96] width 49 height 7
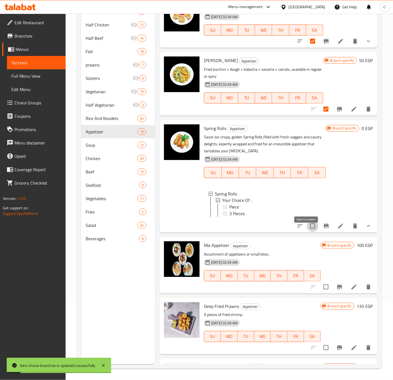
click at [307, 232] on input "checkbox" at bounding box center [313, 226] width 12 height 12
